Goal: Task Accomplishment & Management: Manage account settings

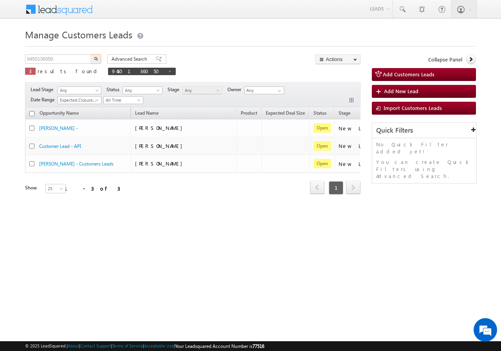
click at [59, 58] on input "9450136050" at bounding box center [58, 58] width 67 height 9
type input "955820"
click at [96, 56] on button "button" at bounding box center [96, 58] width 10 height 9
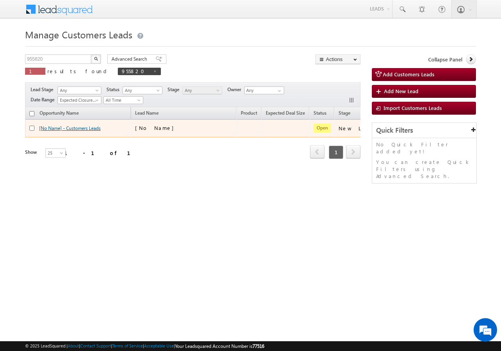
click at [71, 128] on link "[No Name] - Customers Leads" at bounding box center [69, 128] width 61 height 6
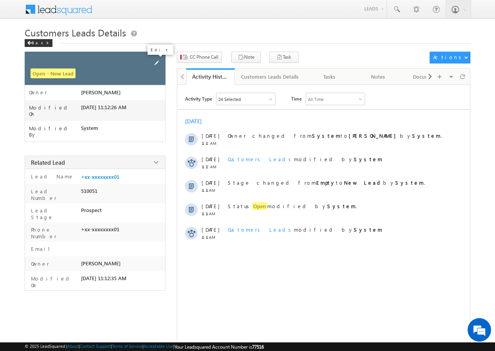
click at [156, 62] on span at bounding box center [156, 63] width 9 height 9
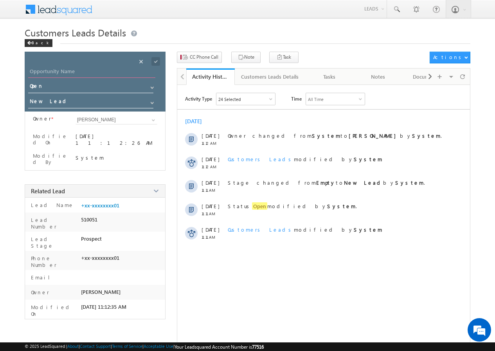
click at [58, 71] on input "Opportunity Name" at bounding box center [91, 72] width 127 height 11
paste input "[PERSON_NAME]"
type input "[PERSON_NAME]"
click at [155, 61] on span at bounding box center [156, 61] width 9 height 9
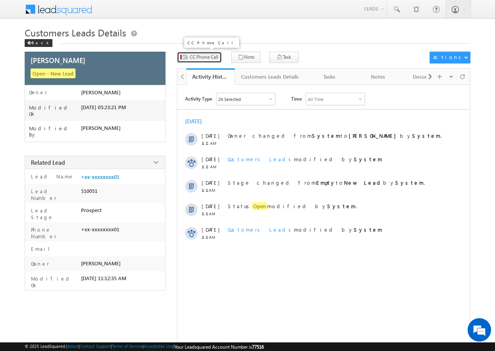
click at [193, 58] on span "CC Phone Call" at bounding box center [204, 57] width 29 height 7
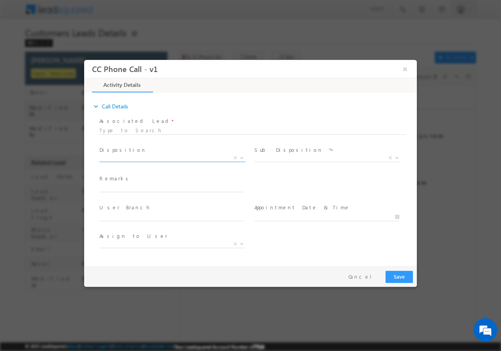
click at [139, 159] on span "X" at bounding box center [172, 158] width 146 height 8
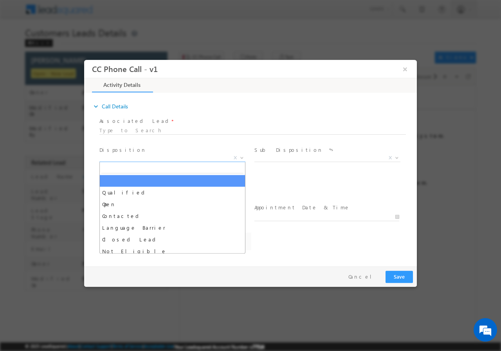
select select "[PERSON_NAME][EMAIL_ADDRESS][DOMAIN_NAME]"
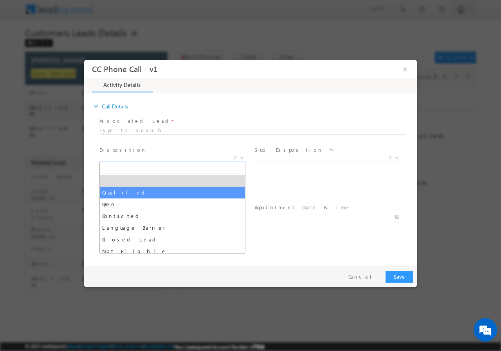
select select "Qualified"
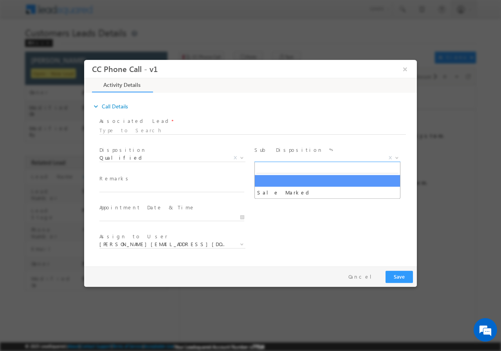
click at [266, 155] on span "X" at bounding box center [328, 158] width 146 height 8
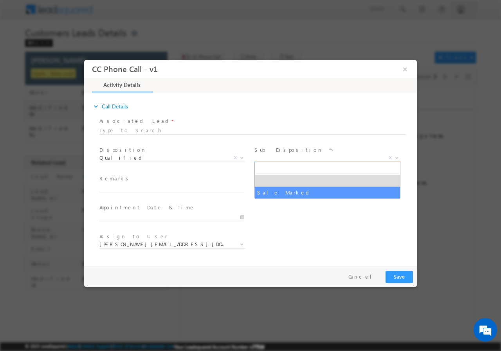
select select "Sale Marked"
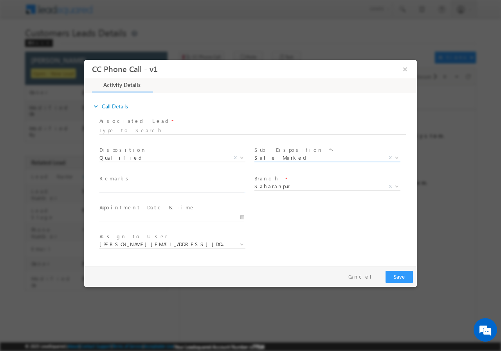
click at [141, 188] on input "text" at bounding box center [171, 188] width 145 height 8
paste input "955820//VB_Know_More//[PERSON_NAME]//9358406801// CONSTRUCTION// LOAN REQ-5L// …"
type input "955820//VB_Know_More//[PERSON_NAME]//9358406801// CONSTRUCTION// LOAN REQ-5L// …"
click at [242, 215] on input "[DATE] 5:21 PM" at bounding box center [171, 217] width 145 height 8
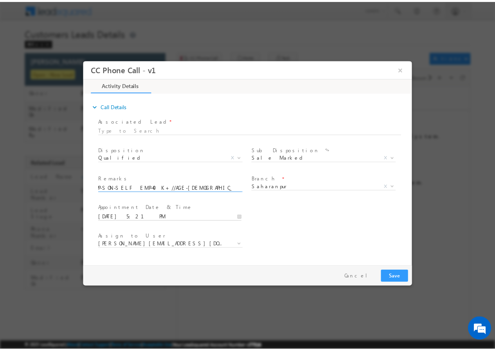
scroll to position [0, 0]
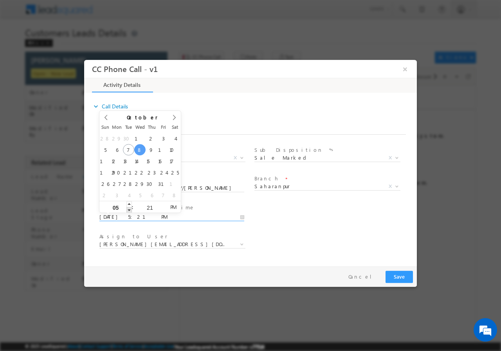
type input "[DATE] 4:21 PM"
type input "04"
click at [131, 210] on span at bounding box center [129, 210] width 5 height 6
type input "[DATE] 3:21 PM"
type input "03"
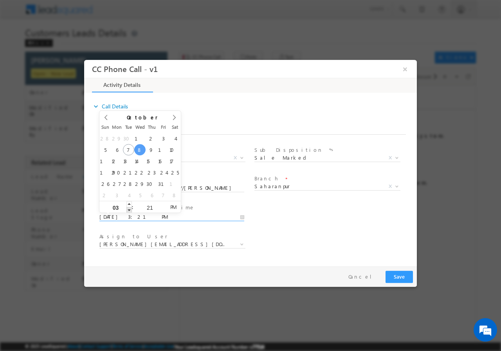
click at [131, 210] on span at bounding box center [129, 210] width 5 height 6
type input "[DATE] 2:21 PM"
type input "02"
click at [131, 210] on span at bounding box center [129, 210] width 5 height 6
type input "[DATE] 1:21 PM"
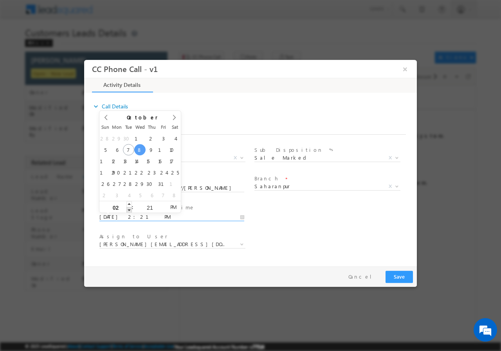
type input "01"
click at [131, 210] on span at bounding box center [129, 210] width 5 height 6
type input "[DATE] 12:21 PM"
type input "12"
click at [131, 210] on span at bounding box center [129, 210] width 5 height 6
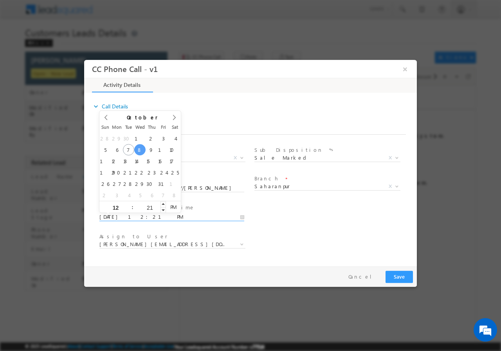
click at [150, 205] on input "21" at bounding box center [150, 207] width 33 height 5
type input "00"
type input "[DATE] 12:00 PM"
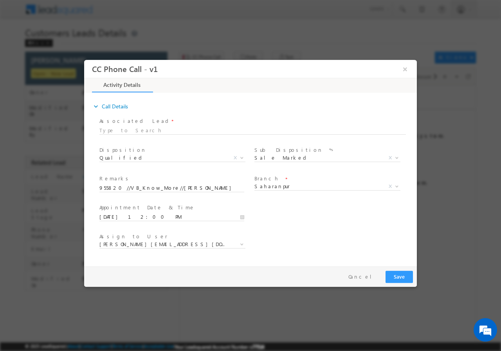
click at [311, 233] on div "Assign to User * [PERSON_NAME][EMAIL_ADDRESS][DOMAIN_NAME] [DOMAIN_NAME][EMAIL_…" at bounding box center [257, 245] width 319 height 29
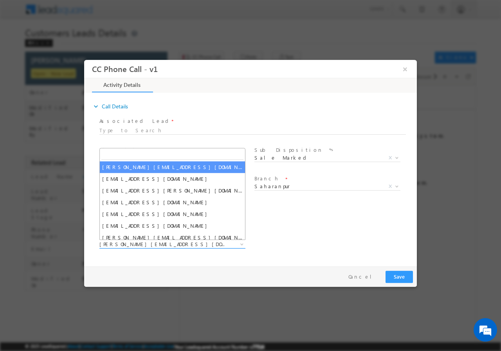
click at [184, 247] on span "[PERSON_NAME][EMAIL_ADDRESS][DOMAIN_NAME]" at bounding box center [162, 243] width 127 height 7
type input "[EMAIL_ADDRESS][DOMAIN_NAME]"
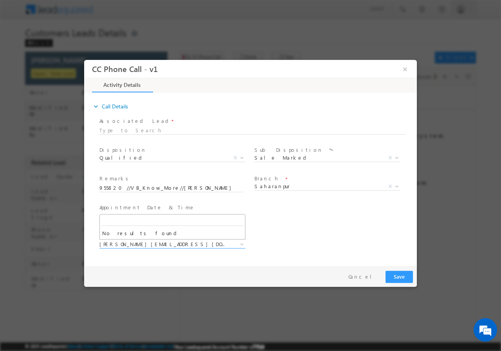
click at [301, 221] on div "User Branch * Appointment Date & Time * [DATE] 12:00 PM" at bounding box center [257, 216] width 319 height 29
click at [401, 277] on button "Save" at bounding box center [399, 277] width 27 height 12
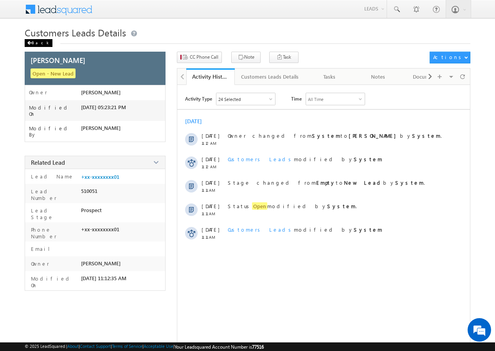
click at [34, 40] on div "Back" at bounding box center [39, 43] width 28 height 8
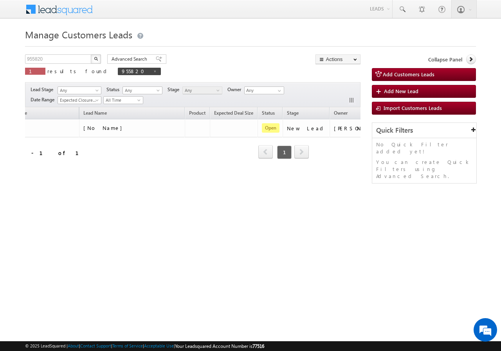
scroll to position [0, 74]
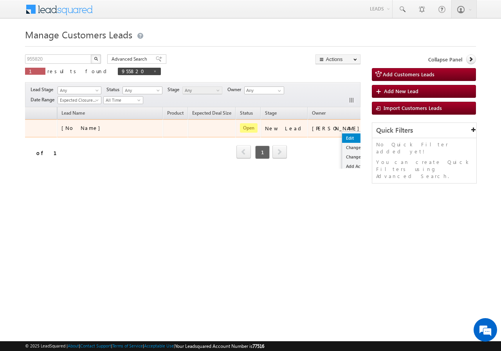
click at [342, 136] on link "Edit" at bounding box center [361, 138] width 39 height 9
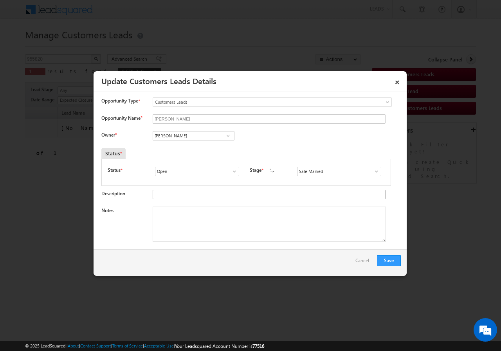
scroll to position [0, 0]
click at [185, 134] on input "Adnan Hasan" at bounding box center [194, 135] width 82 height 9
paste input "kunal.kumar1@sgrlimited.i"
click at [181, 146] on link "Kunal Kumar kunal.kumar1@sgrlimited.in" at bounding box center [194, 148] width 82 height 15
type input "Kunal Kumar"
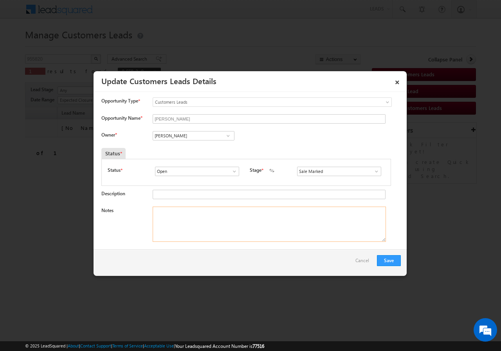
click at [190, 211] on textarea "Notes" at bounding box center [269, 224] width 233 height 35
click at [197, 235] on textarea "Notes" at bounding box center [269, 224] width 233 height 35
paste textarea "955820//VB_Know_More//[PERSON_NAME]//9358406801// CONSTRUCTION// LOAN REQ-5L// …"
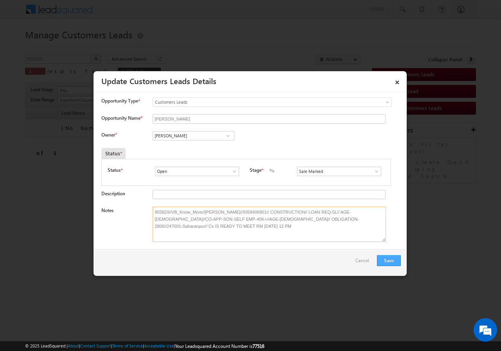
type textarea "955820//VB_Know_More//[PERSON_NAME]//9358406801// CONSTRUCTION// LOAN REQ-5L// …"
click at [391, 259] on button "Save" at bounding box center [389, 260] width 24 height 11
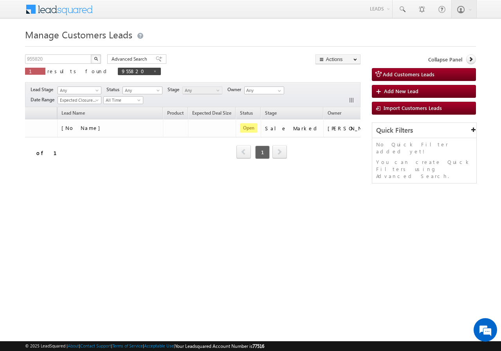
click at [60, 65] on div "955820 X 1 results found 955820" at bounding box center [93, 65] width 136 height 22
click at [54, 60] on input "955820" at bounding box center [58, 58] width 67 height 9
paste input "65087970"
click at [95, 58] on img "button" at bounding box center [96, 59] width 4 height 4
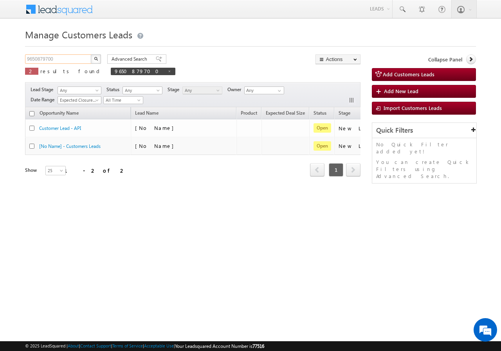
click at [61, 59] on input "9650879700" at bounding box center [58, 58] width 67 height 9
click at [62, 58] on input "9650879700" at bounding box center [58, 58] width 67 height 9
paste input "890734899"
type input "9890734899"
click at [92, 57] on button "button" at bounding box center [96, 58] width 10 height 9
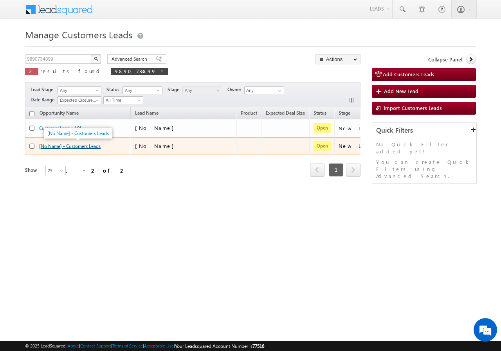
click at [74, 146] on link "[No Name] - Customers Leads" at bounding box center [69, 146] width 61 height 6
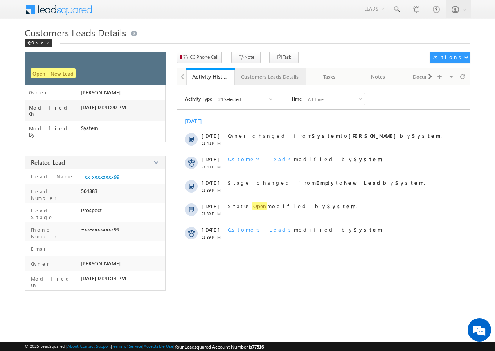
click at [258, 81] on link "Customers Leads Details" at bounding box center [270, 77] width 71 height 16
